Goal: Information Seeking & Learning: Find specific fact

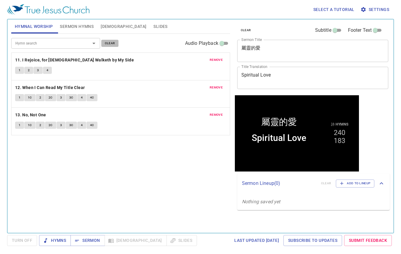
click at [109, 43] on span "clear" at bounding box center [110, 43] width 10 height 5
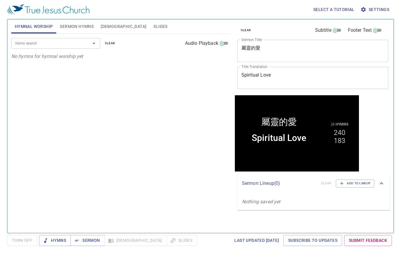
click at [74, 42] on input "Hymn search" at bounding box center [47, 43] width 68 height 7
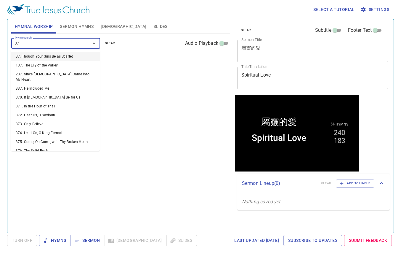
type input "379"
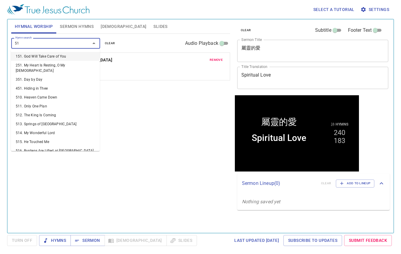
type input "518"
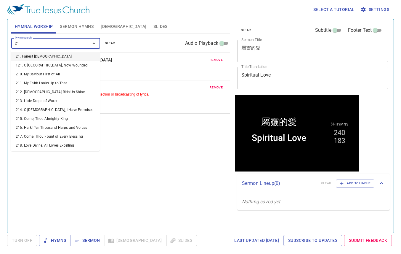
type input "218"
type input "217"
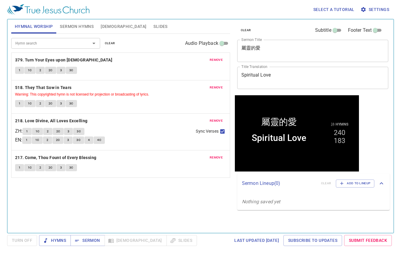
click at [175, 199] on div "Hymn search Hymn search clear Audio Playback remove 379. Turn Your Eyes upon Je…" at bounding box center [120, 131] width 219 height 194
drag, startPoint x: 293, startPoint y: 76, endPoint x: 226, endPoint y: 65, distance: 67.7
click at [226, 65] on div "Hymnal Worship Sermon Hymns Bible Slides Hymn search Hymn search clear Audio Pl…" at bounding box center [201, 123] width 384 height 213
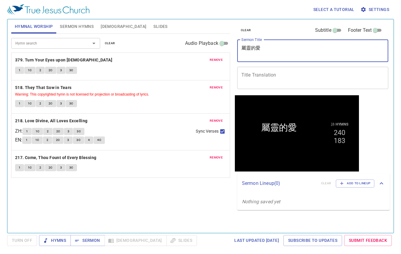
drag, startPoint x: 280, startPoint y: 51, endPoint x: 208, endPoint y: 40, distance: 73.2
click at [208, 40] on div "Hymnal Worship Sermon Hymns Bible Slides Hymn search Hymn search clear Audio Pl…" at bounding box center [201, 123] width 384 height 213
paste textarea "人算什麼"
type textarea "人算什麼"
click at [103, 26] on span "[DEMOGRAPHIC_DATA]" at bounding box center [124, 26] width 46 height 7
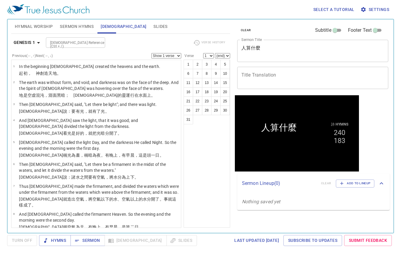
click at [74, 29] on span "Sermon Hymns" at bounding box center [77, 26] width 34 height 7
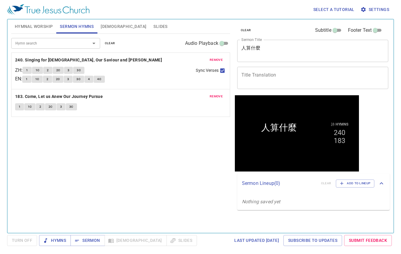
click at [107, 43] on span "clear" at bounding box center [110, 43] width 10 height 5
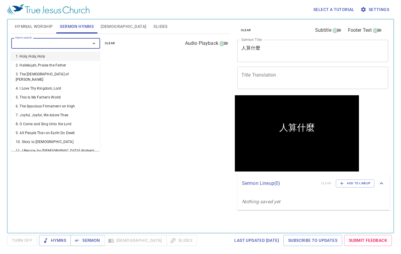
click at [78, 41] on input "Hymn search" at bounding box center [47, 43] width 68 height 7
type input "52"
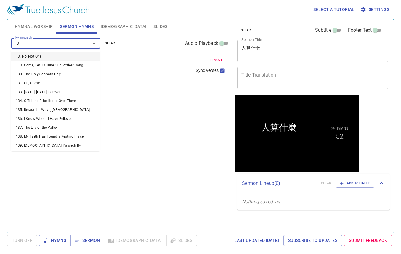
type input "136"
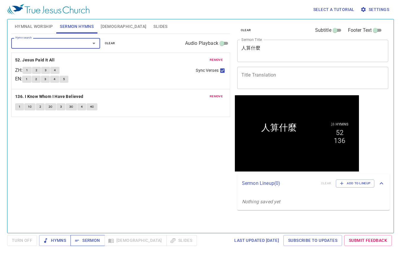
click at [76, 239] on icon "button" at bounding box center [77, 240] width 6 height 6
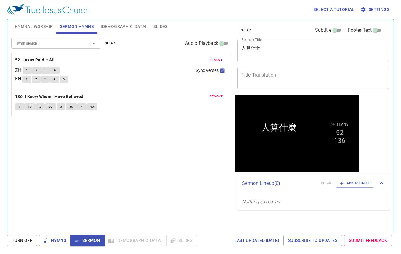
click at [165, 163] on div "Hymn search Hymn search clear Audio Playback remove 52. Jesus Paid It All ZH : …" at bounding box center [120, 131] width 219 height 194
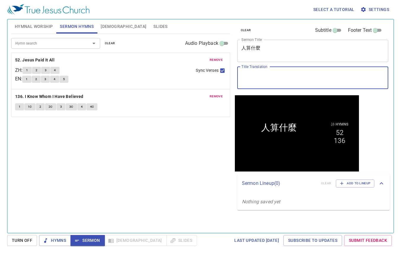
click at [282, 73] on textarea "Title Translation" at bounding box center [313, 77] width 143 height 11
paste textarea "What is man"
type textarea "What Is Man"
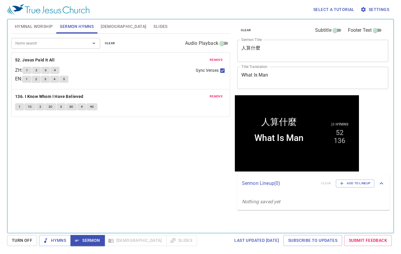
click at [159, 184] on div "Hymn search Hymn search clear Audio Playback remove 52. Jesus Paid It All ZH : …" at bounding box center [120, 131] width 219 height 194
click at [161, 171] on div "Hymn search Hymn search clear Audio Playback remove 52. Jesus Paid It All ZH : …" at bounding box center [120, 131] width 219 height 194
click at [158, 176] on div "Hymn search Hymn search clear Audio Playback remove 52. Jesus Paid It All ZH : …" at bounding box center [120, 131] width 219 height 194
click at [37, 31] on button "Hymnal Worship" at bounding box center [33, 26] width 45 height 14
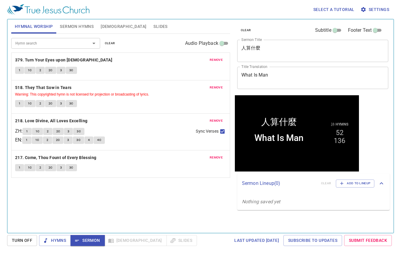
click at [63, 198] on div "Hymn search Hymn search clear Audio Playback remove 379. Turn Your Eyes upon Je…" at bounding box center [120, 131] width 219 height 194
click at [163, 195] on div "Hymn search Hymn search clear Audio Playback remove 379. Turn Your Eyes upon Je…" at bounding box center [120, 131] width 219 height 194
click at [77, 58] on b "379. Turn Your Eyes upon [DEMOGRAPHIC_DATA]" at bounding box center [63, 59] width 97 height 7
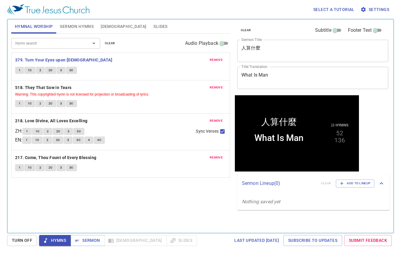
click at [129, 210] on div "Hymn search Hymn search clear Audio Playback remove 379. Turn Your Eyes upon Je…" at bounding box center [120, 131] width 219 height 194
click at [29, 87] on b "518. They That Sow in Tears" at bounding box center [43, 87] width 57 height 7
click at [43, 121] on b "218. Love Divine, All Loves Excelling" at bounding box center [51, 120] width 73 height 7
drag, startPoint x: 159, startPoint y: 200, endPoint x: 126, endPoint y: 210, distance: 34.3
click at [159, 200] on div "Hymn search Hymn search clear Audio Playback remove 379. Turn Your Eyes upon Je…" at bounding box center [120, 131] width 219 height 194
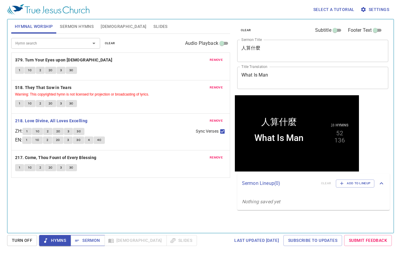
click at [80, 240] on span "Sermon" at bounding box center [87, 240] width 25 height 7
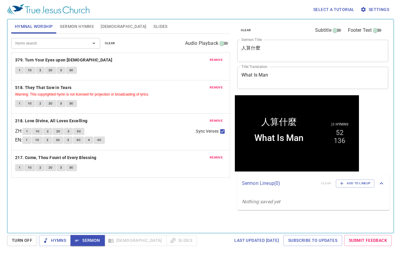
click at [134, 184] on div "Hymn search Hymn search clear Audio Playback remove 379. Turn Your Eyes upon Je…" at bounding box center [120, 131] width 219 height 194
click at [76, 24] on span "Sermon Hymns" at bounding box center [77, 26] width 34 height 7
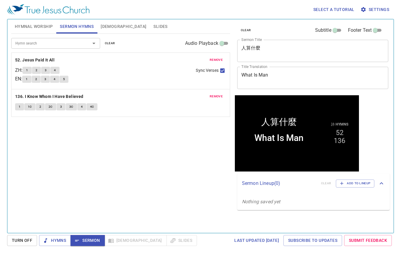
click at [150, 26] on button "Slides" at bounding box center [160, 26] width 21 height 14
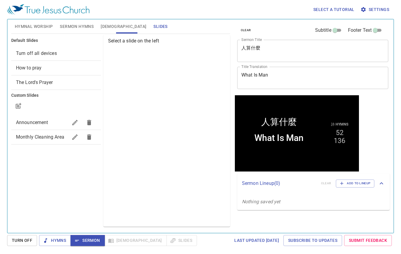
click at [48, 71] on span "How to pray" at bounding box center [56, 67] width 80 height 7
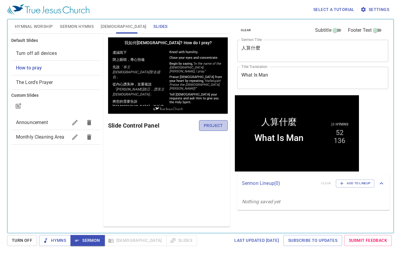
click at [217, 125] on span "Project" at bounding box center [213, 125] width 19 height 7
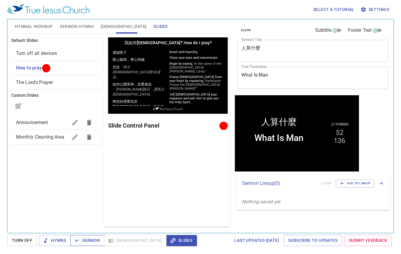
click at [90, 242] on span "Sermon" at bounding box center [87, 240] width 25 height 7
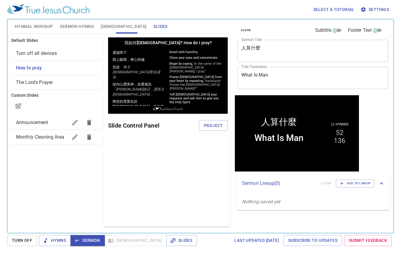
click at [102, 24] on span "[DEMOGRAPHIC_DATA]" at bounding box center [124, 26] width 46 height 7
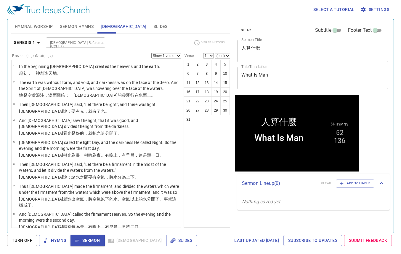
click at [90, 42] on input "[DEMOGRAPHIC_DATA] Reference (Ctrl + /)" at bounding box center [71, 42] width 46 height 7
type input "job 7 17"
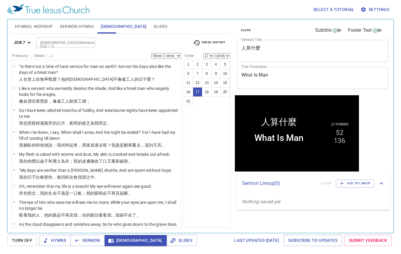
scroll to position [224, 0]
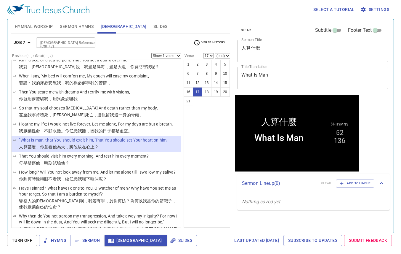
select select "18"
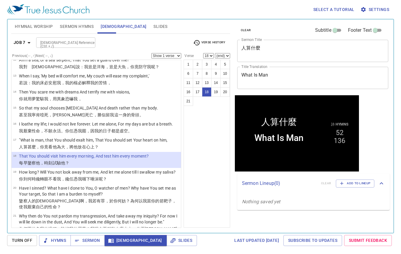
click at [73, 38] on div "[DEMOGRAPHIC_DATA] Reference (Ctrl + /)" at bounding box center [65, 42] width 59 height 10
type input "job 1 8"
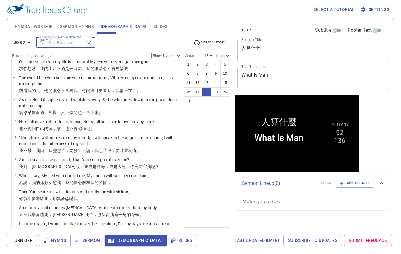
select select "8"
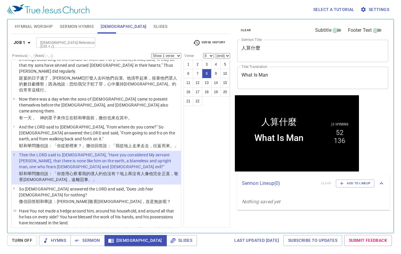
drag, startPoint x: 57, startPoint y: 45, endPoint x: 50, endPoint y: 41, distance: 8.2
click at [57, 44] on input "[DEMOGRAPHIC_DATA] Reference (Ctrl + /)" at bounding box center [61, 42] width 46 height 7
type input "job 7 19"
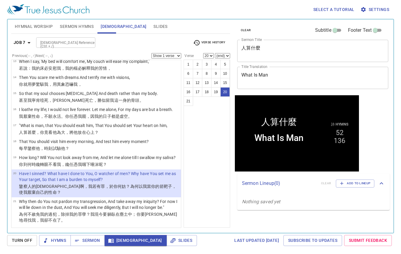
select select "21"
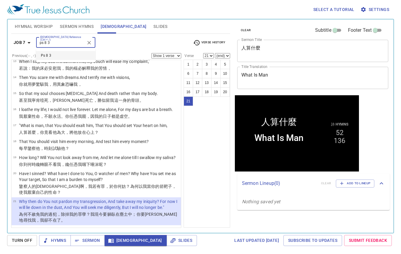
type input "ps 8 3"
select select "3"
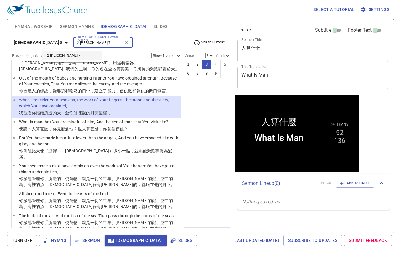
type input "2 sam 7"
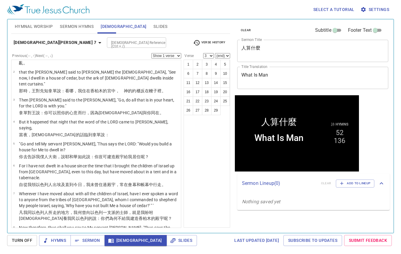
scroll to position [0, 0]
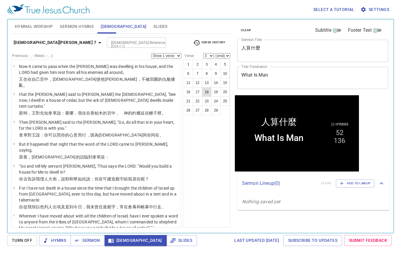
click at [204, 90] on button "18" at bounding box center [206, 91] width 9 height 9
select select "18"
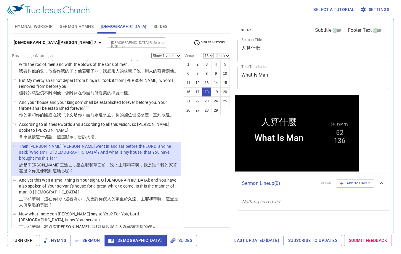
select select "19"
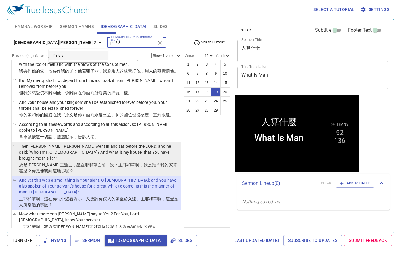
type input "ps 8 3"
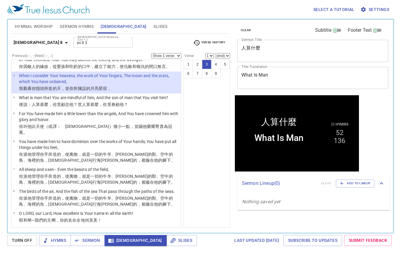
select select "3"
click at [160, 55] on select "Show 1 verse Show 2 verses Show 3 verses Show 4 verses Show 5 verses" at bounding box center [167, 55] width 30 height 5
select select "2"
click at [152, 53] on select "Show 1 verse Show 2 verses Show 3 verses Show 4 verses Show 5 verses" at bounding box center [167, 55] width 30 height 5
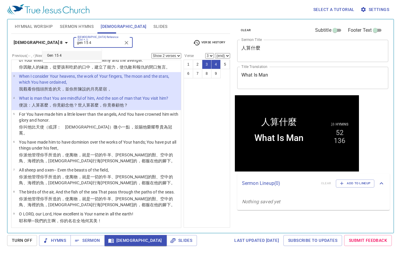
type input "gen 15 4"
select select "1"
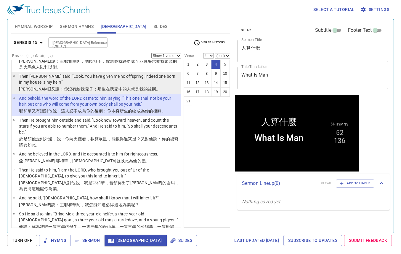
scroll to position [76, 0]
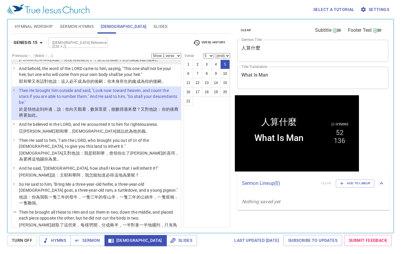
select select "6"
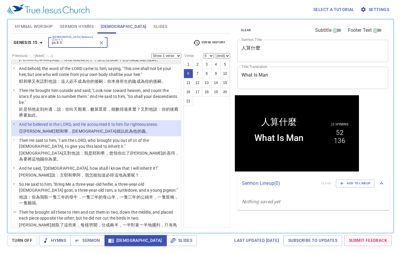
type input "ps 8 5"
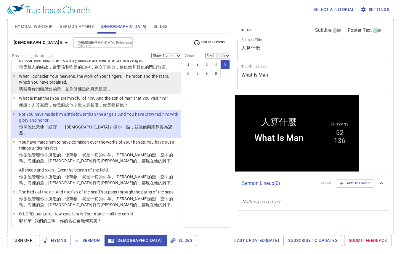
select select "6"
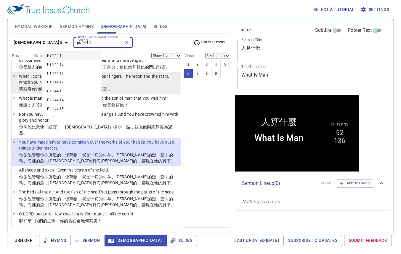
type input "ps 144 1"
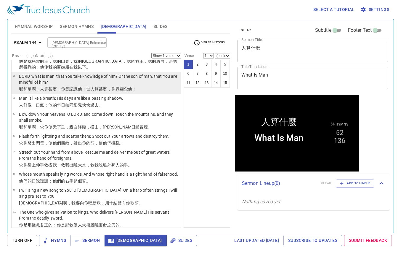
scroll to position [0, 0]
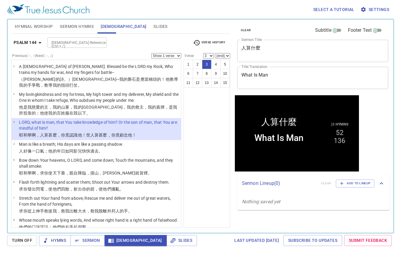
select select "4"
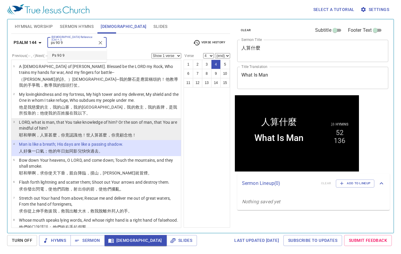
type input "ps 90 9"
select select "9"
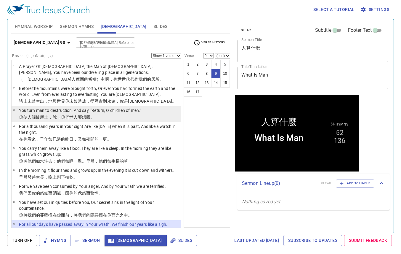
scroll to position [84, 0]
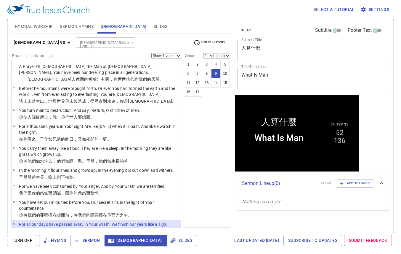
scroll to position [84, 0]
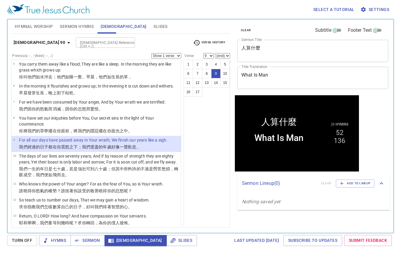
select select "10"
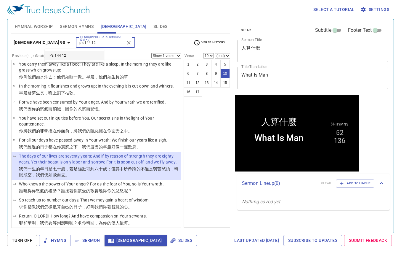
type input "ps 144 12"
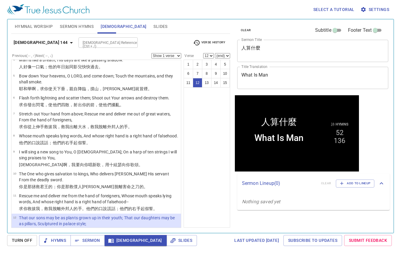
scroll to position [174, 0]
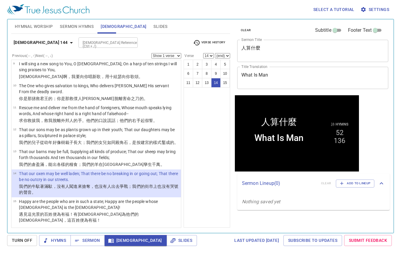
select select "15"
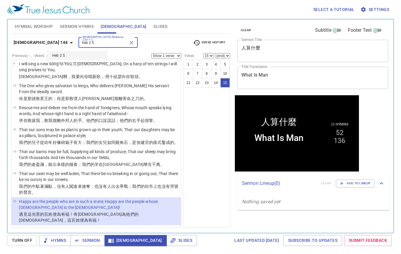
type input "heb 2 5"
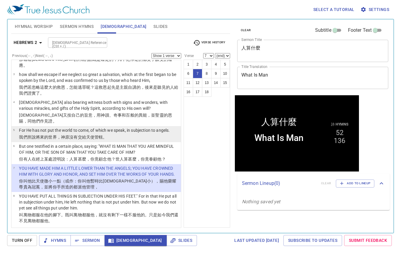
scroll to position [50, 0]
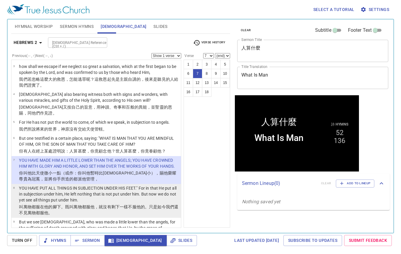
click at [104, 185] on p "YOU HAVE PUT ALL THINGS IN SUBJECTION UNDER HIS FEET." For in that He put all i…" at bounding box center [99, 194] width 160 height 18
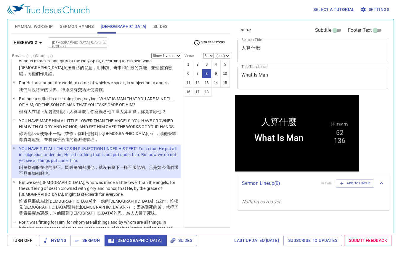
scroll to position [109, 0]
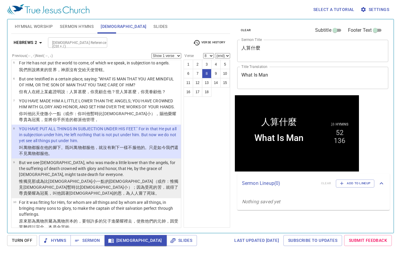
click at [155, 191] on wg2288 "。" at bounding box center [157, 193] width 4 height 5
select select "9"
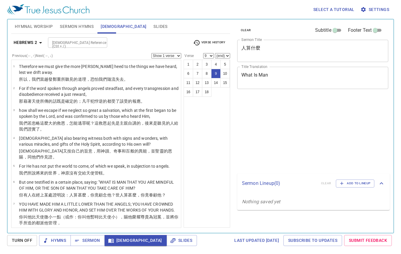
select select "9"
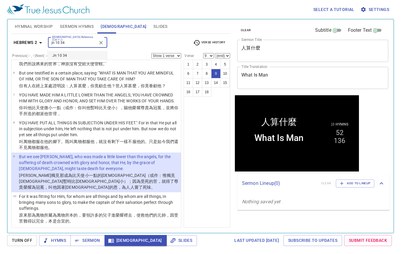
type input "jn 10 34"
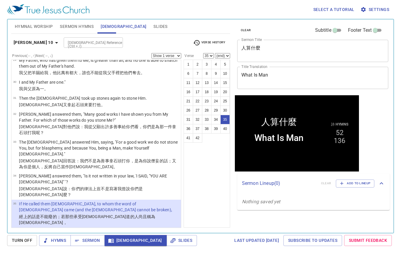
scroll to position [627, 0]
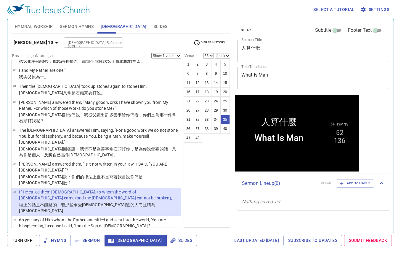
select select "36"
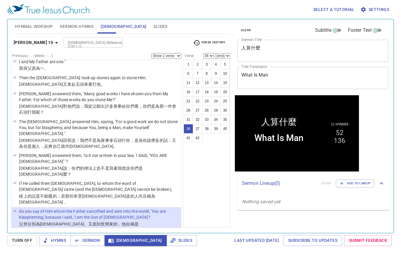
scroll to position [639, 0]
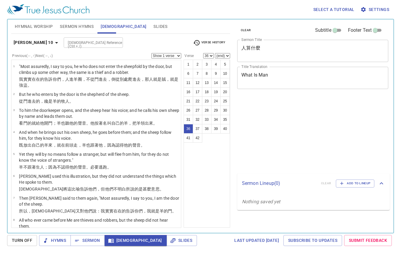
select select "36"
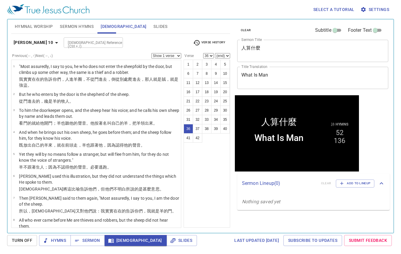
scroll to position [639, 0]
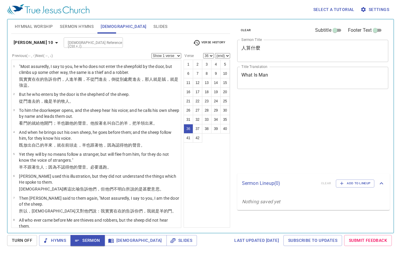
select select "36"
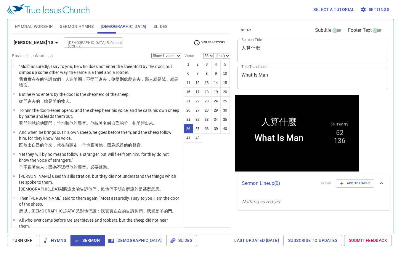
scroll to position [639, 0]
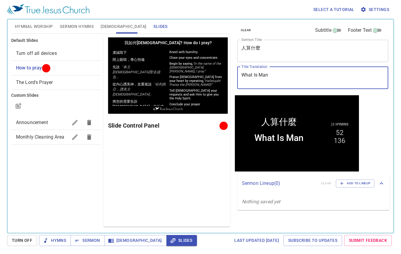
click at [187, 161] on div "Preview Only Slide Control Panel" at bounding box center [166, 131] width 127 height 192
click at [95, 239] on span "Sermon" at bounding box center [87, 240] width 25 height 7
